Goal: Check status: Check status

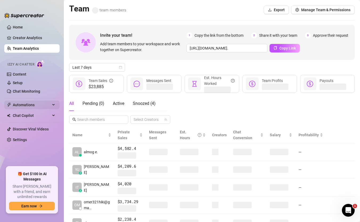
click at [36, 108] on span "Automations" at bounding box center [32, 105] width 38 height 9
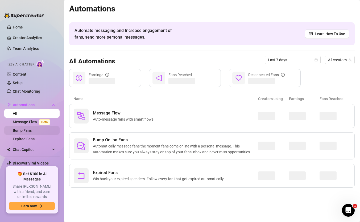
click at [32, 130] on link "Bump Fans" at bounding box center [22, 130] width 19 height 4
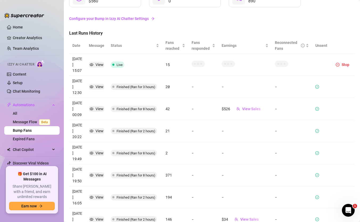
scroll to position [50, 0]
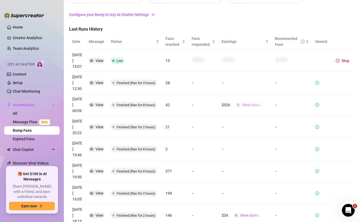
click at [246, 103] on span "View Sales" at bounding box center [251, 105] width 18 height 4
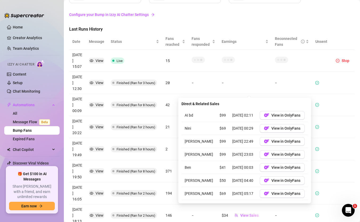
click at [246, 103] on span "View Sales" at bounding box center [251, 105] width 18 height 4
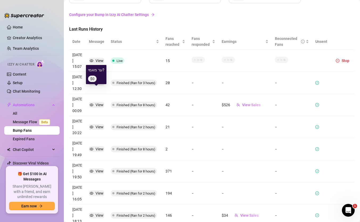
click at [101, 102] on div "View" at bounding box center [100, 105] width 8 height 6
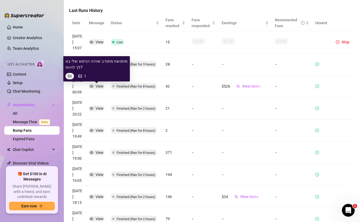
scroll to position [71, 0]
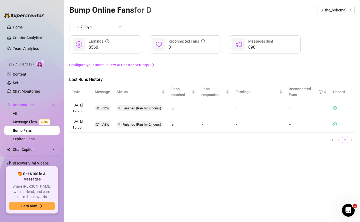
scroll to position [0, 0]
click at [338, 137] on link "1" at bounding box center [339, 140] width 6 height 6
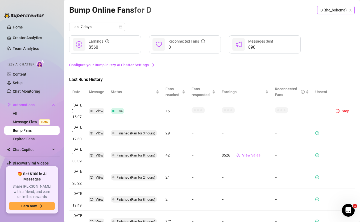
click at [334, 9] on span "D (the_bohema)" at bounding box center [335, 10] width 31 height 8
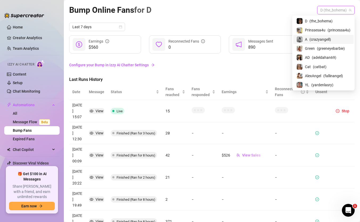
click at [332, 38] on div "A ( crazyangell )" at bounding box center [323, 39] width 54 height 6
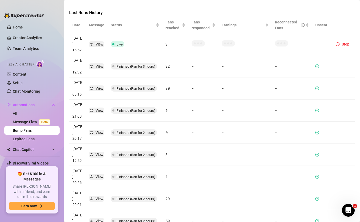
scroll to position [71, 0]
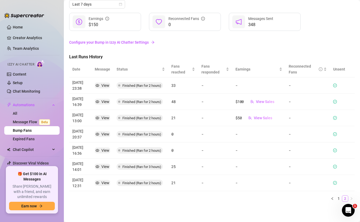
scroll to position [23, 0]
click at [98, 116] on icon "eye" at bounding box center [98, 118] width 4 height 4
click at [339, 198] on link "1" at bounding box center [339, 199] width 6 height 6
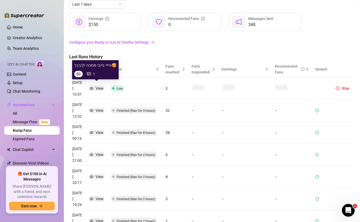
click at [94, 85] on div "View" at bounding box center [97, 88] width 14 height 6
